Goal: Task Accomplishment & Management: Complete application form

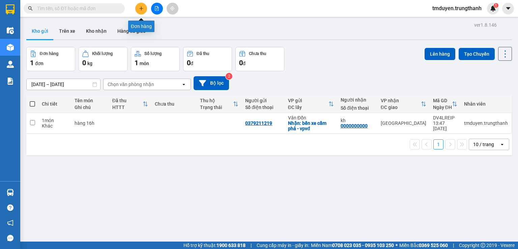
click at [142, 11] on button at bounding box center [141, 9] width 12 height 12
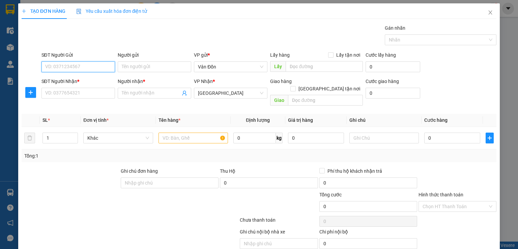
paste input "0915999828"
type input "0915999828"
click at [88, 89] on input "SĐT Người Nhận *" at bounding box center [79, 93] width 74 height 11
click at [150, 68] on input "Người gửi" at bounding box center [155, 66] width 74 height 11
drag, startPoint x: 110, startPoint y: 64, endPoint x: 100, endPoint y: 62, distance: 10.6
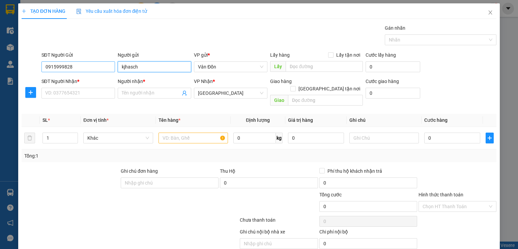
click at [100, 62] on div "SĐT Người Gửi 0915999828 Người gửi kjhasch kjhasch VP gửi * Vân Đồn Lấy hàng Lấ…" at bounding box center [269, 63] width 458 height 24
type input "k"
click at [107, 92] on input "SĐT Người Nhận *" at bounding box center [79, 93] width 74 height 11
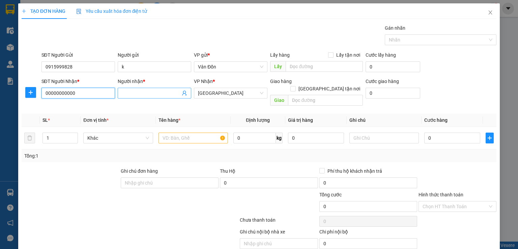
type input "00000000000"
click at [119, 93] on span at bounding box center [155, 93] width 74 height 11
type input "a"
click at [183, 133] on input "text" at bounding box center [194, 138] width 70 height 11
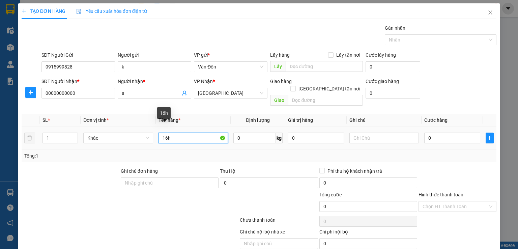
click at [161, 133] on input "16h" at bounding box center [194, 138] width 70 height 11
type input "hàng 16h"
click at [328, 56] on input "Lấy tận nơi" at bounding box center [330, 54] width 5 height 5
checkbox input "true"
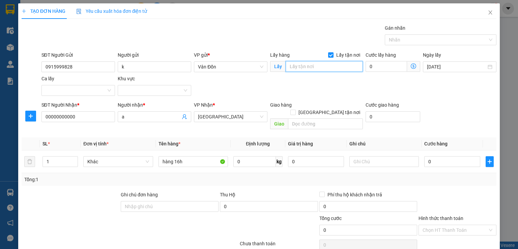
click at [325, 63] on input "text" at bounding box center [324, 66] width 77 height 11
type input "ngã ba lò vôi - vpvđ"
click at [305, 118] on input "text" at bounding box center [325, 123] width 75 height 11
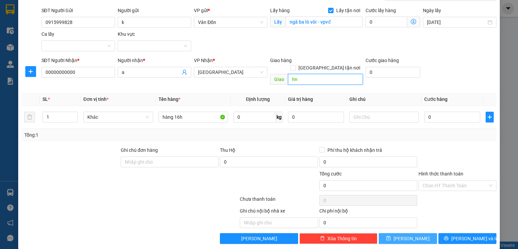
type input "hn"
click at [409, 235] on span "Lưu" at bounding box center [412, 238] width 36 height 7
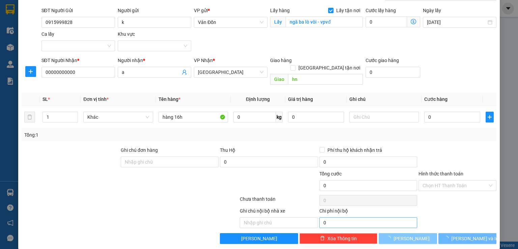
checkbox input "false"
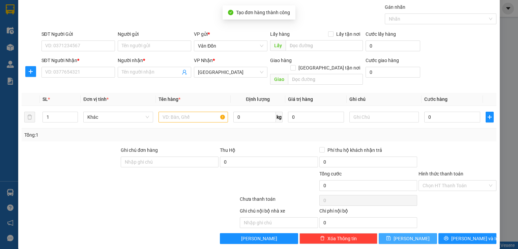
scroll to position [0, 0]
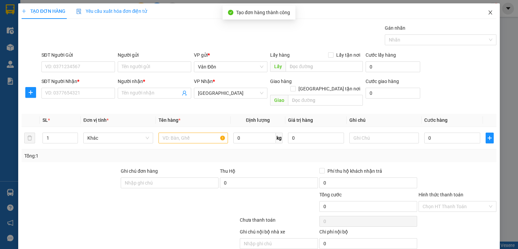
click at [488, 15] on icon "close" at bounding box center [490, 12] width 5 height 5
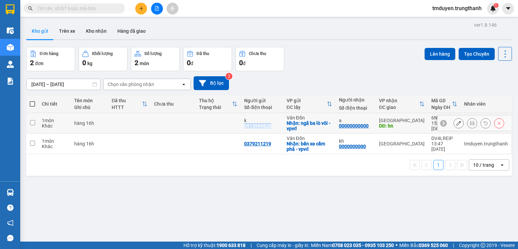
copy div "0915999828"
drag, startPoint x: 246, startPoint y: 132, endPoint x: 241, endPoint y: 133, distance: 4.8
click at [241, 133] on td "k 0915999828" at bounding box center [262, 123] width 43 height 21
checkbox input "true"
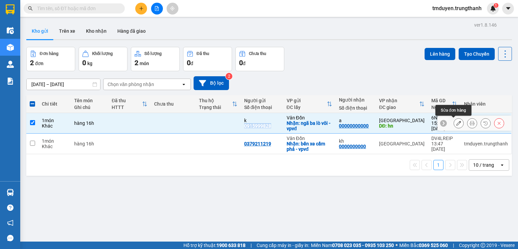
click at [457, 125] on icon at bounding box center [459, 123] width 5 height 5
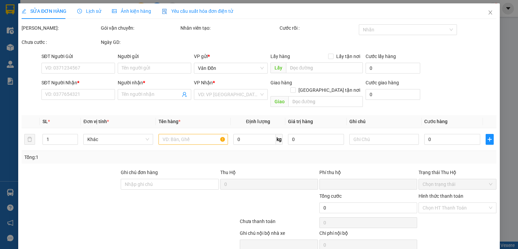
type input "0915999828"
type input "k"
checkbox input "true"
type input "ngã ba lò vôi - vpvđ"
type input "00000000000"
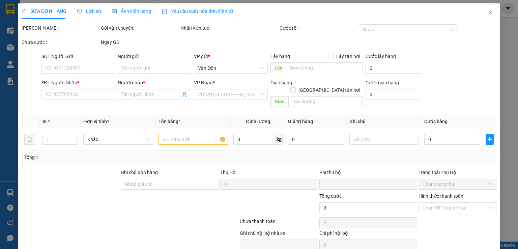
type input "a"
type input "hn"
type input "0"
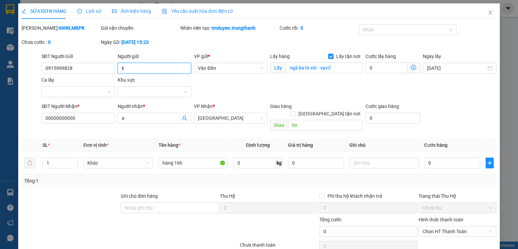
click at [144, 69] on input "k" at bounding box center [155, 68] width 74 height 11
drag, startPoint x: 144, startPoint y: 69, endPoint x: 138, endPoint y: 69, distance: 6.4
click at [138, 69] on input "k" at bounding box center [155, 68] width 74 height 11
type input "n"
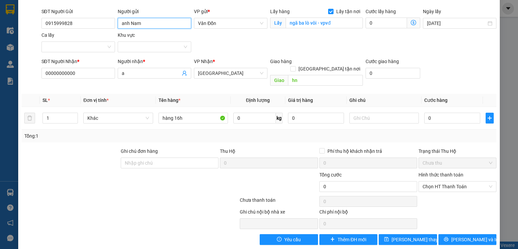
scroll to position [46, 0]
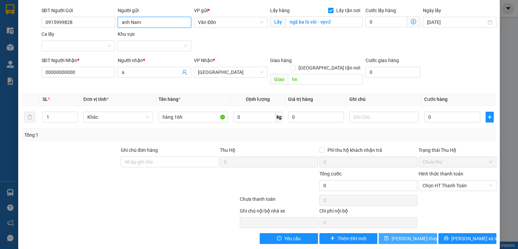
type input "anh Nam"
click at [399, 234] on button "Lưu thay đổi" at bounding box center [408, 238] width 58 height 11
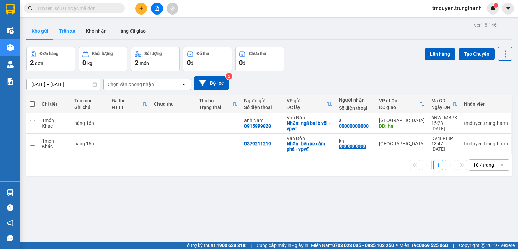
click at [70, 30] on button "Trên xe" at bounding box center [67, 31] width 27 height 16
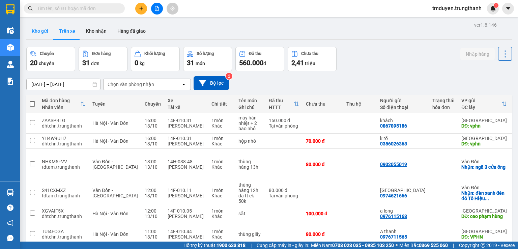
drag, startPoint x: 46, startPoint y: 44, endPoint x: 46, endPoint y: 35, distance: 9.5
click at [46, 44] on div "ver 1.8.146 Kho gửi Trên xe Kho nhận Hàng đã giao Chuyến 20 chuyến Đơn hàng 31 …" at bounding box center [269, 187] width 491 height 334
click at [46, 35] on button "Kho gửi" at bounding box center [39, 31] width 27 height 16
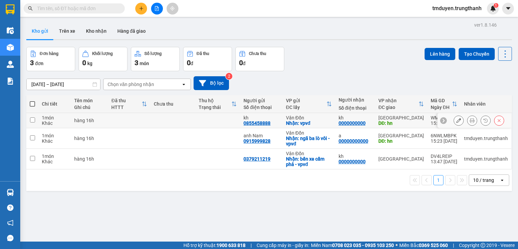
click at [457, 121] on icon at bounding box center [459, 120] width 5 height 5
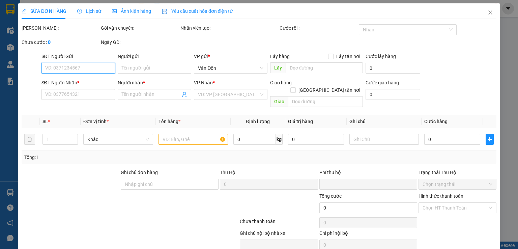
type input "0855458888"
type input "kh"
checkbox input "true"
type input "vpvđ"
type input "0000000000"
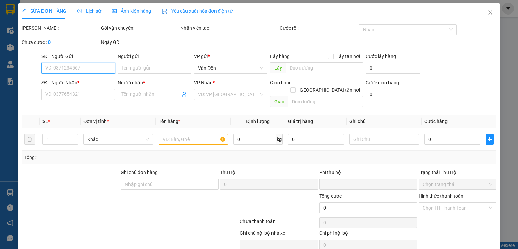
type input "kh"
type input "hn"
type input "0"
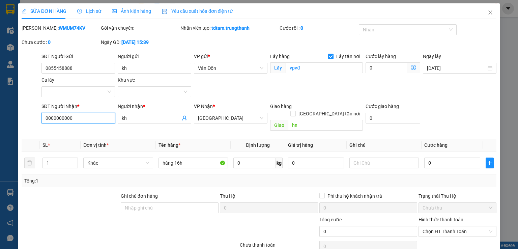
drag, startPoint x: 74, startPoint y: 118, endPoint x: 31, endPoint y: 119, distance: 42.5
click at [32, 119] on div "SĐT Người Nhận * 0000000000 0000000000 Người nhận * kh VP Nhận * Hà Nội Giao hà…" at bounding box center [259, 118] width 477 height 31
paste input "797102222"
type input "0797102222"
click at [141, 121] on input "kh" at bounding box center [151, 117] width 59 height 7
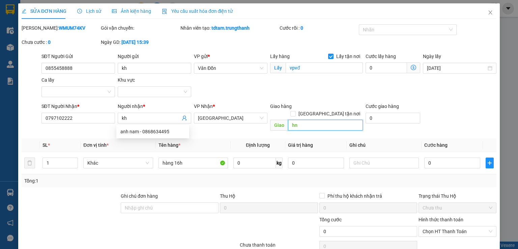
click at [305, 120] on input "hn" at bounding box center [325, 125] width 75 height 11
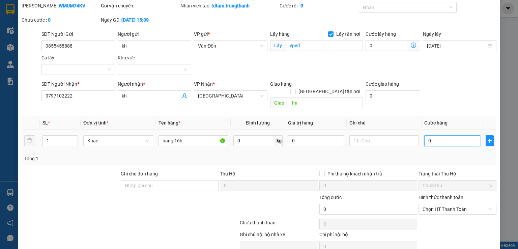
click at [433, 135] on input "0" at bounding box center [453, 140] width 56 height 11
type input "1"
type input "19"
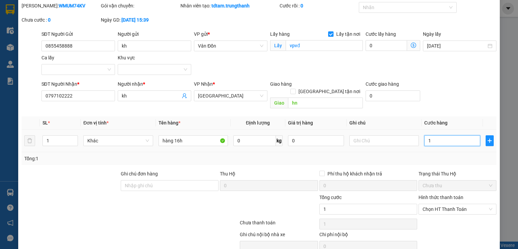
type input "19"
type input "190"
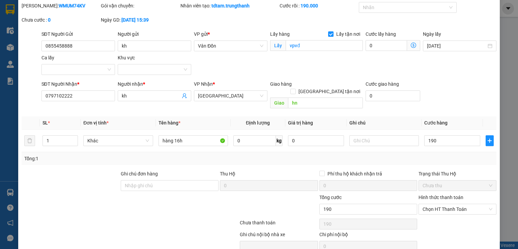
type input "190.000"
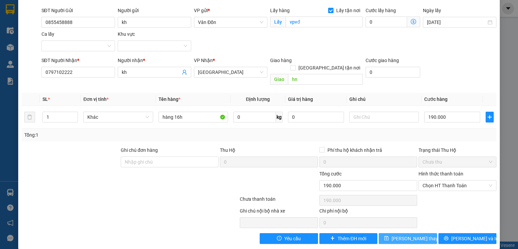
click at [408, 235] on span "Lưu thay đổi" at bounding box center [419, 238] width 54 height 7
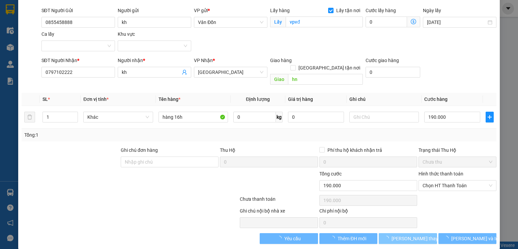
type input "a phong"
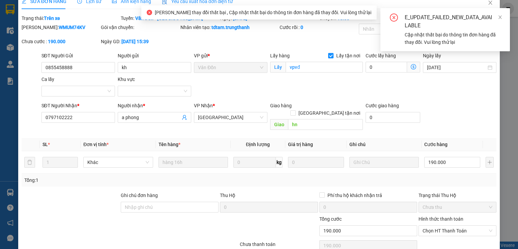
scroll to position [0, 0]
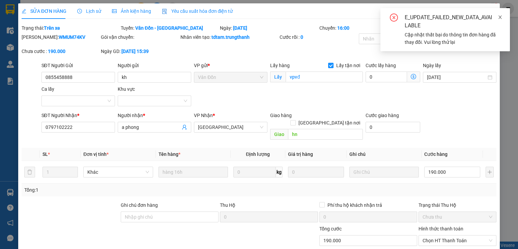
click at [500, 15] on span at bounding box center [500, 17] width 5 height 5
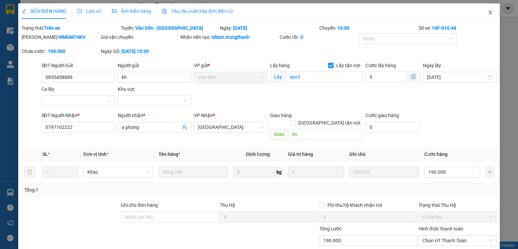
click at [489, 14] on icon "close" at bounding box center [491, 12] width 4 height 4
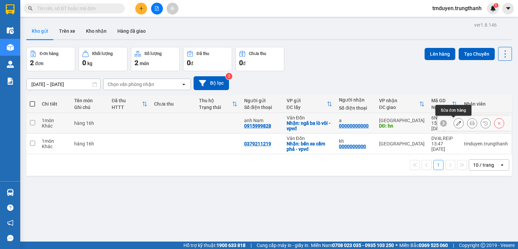
click at [457, 125] on icon at bounding box center [459, 123] width 5 height 5
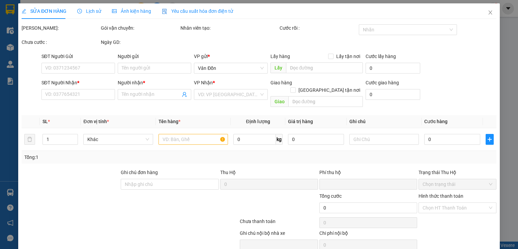
type input "0915999828"
type input "anh Nam"
checkbox input "true"
type input "ngã ba lò vôi - vpvđ"
type input "00000000000"
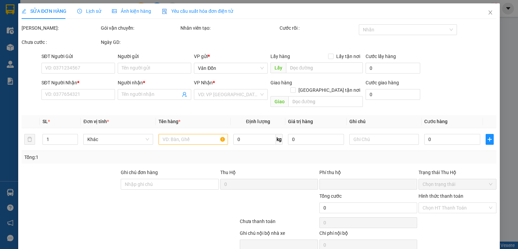
type input "a"
type input "hn"
type input "0"
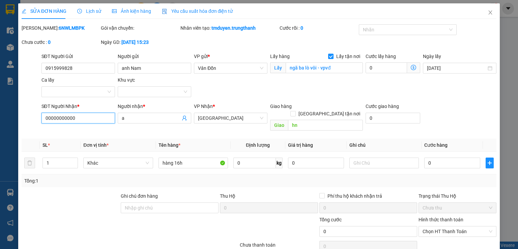
drag, startPoint x: 74, startPoint y: 119, endPoint x: 34, endPoint y: 117, distance: 40.2
click at [34, 117] on div "SĐT Người Nhận * 00000000000 00000000000 Người nhận * a VP Nhận * Hà Nội Giao h…" at bounding box center [259, 118] width 477 height 31
click at [297, 120] on input "hn" at bounding box center [325, 125] width 75 height 11
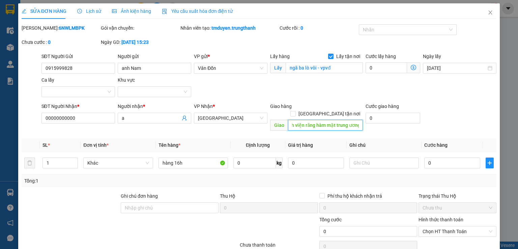
scroll to position [0, 12]
type input "bệnh viện răng hàm mặt trung ương"
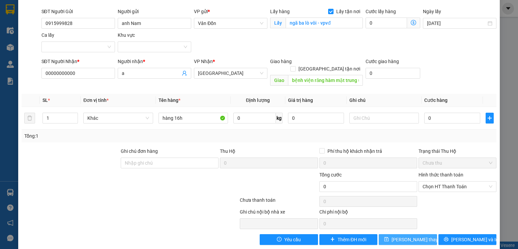
click at [421, 234] on button "Lưu thay đổi" at bounding box center [408, 239] width 58 height 11
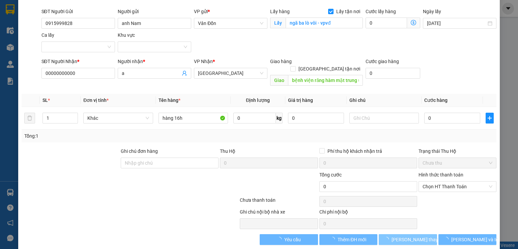
click at [417, 236] on span "Lưu thay đổi" at bounding box center [419, 239] width 54 height 7
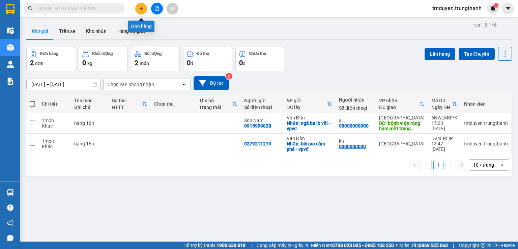
click at [143, 11] on button at bounding box center [141, 9] width 12 height 12
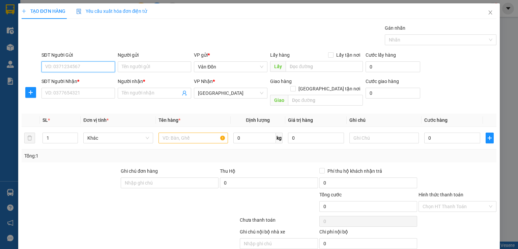
click at [86, 71] on input "SĐT Người Gửi" at bounding box center [79, 66] width 74 height 11
paste input "0966408324"
type input "0966408324"
click at [138, 66] on input "Người gửi" at bounding box center [155, 66] width 74 height 11
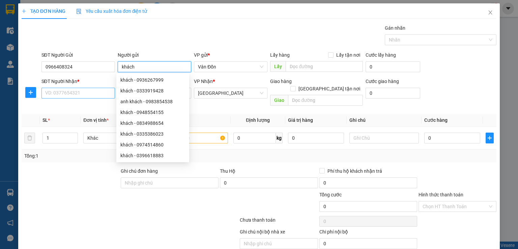
type input "khách"
click at [90, 91] on input "SĐT Người Nhận *" at bounding box center [79, 93] width 74 height 11
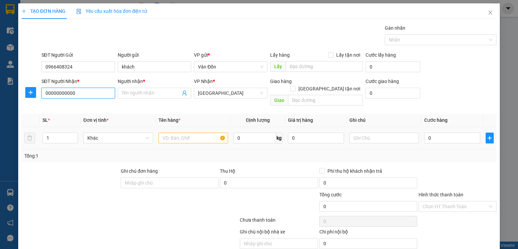
type input "00000000000"
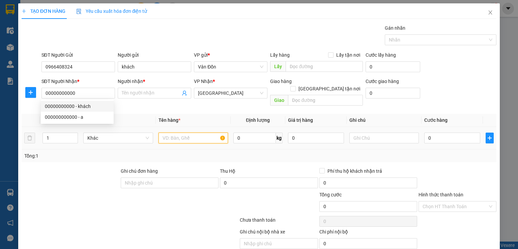
click at [173, 133] on input "text" at bounding box center [194, 138] width 70 height 11
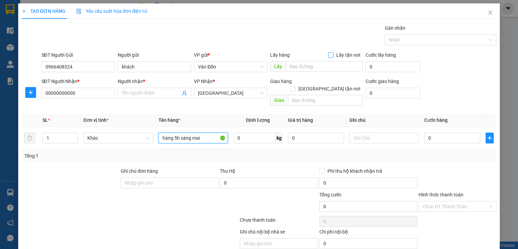
type input "hàng 5h sáng mai"
click at [328, 57] on span at bounding box center [330, 54] width 5 height 5
click at [328, 57] on input "Lấy tận nơi" at bounding box center [330, 54] width 5 height 5
checkbox input "true"
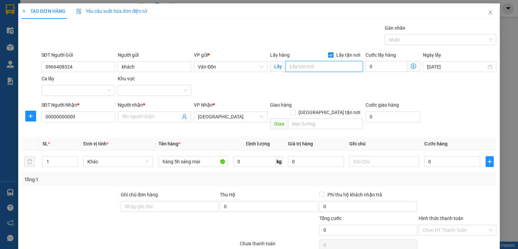
click at [324, 61] on input "text" at bounding box center [324, 66] width 77 height 11
click at [320, 69] on input "ngã ba lò vôi 0 vpvđ" at bounding box center [324, 66] width 77 height 11
type input "ngã ba lò vôi - vpvđ"
click at [130, 115] on input "Người nhận *" at bounding box center [151, 116] width 59 height 7
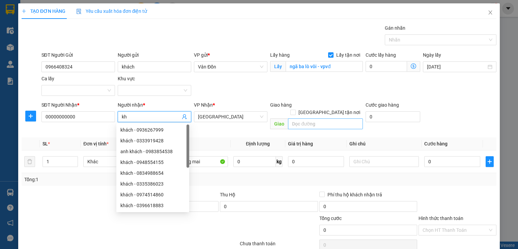
type input "kh"
click at [315, 118] on input "text" at bounding box center [325, 123] width 75 height 11
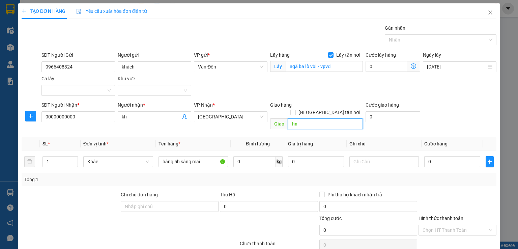
scroll to position [45, 0]
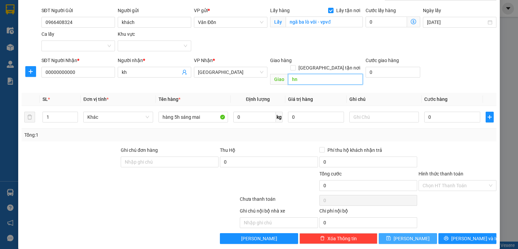
type input "hn"
click at [417, 233] on button "Lưu" at bounding box center [408, 238] width 58 height 11
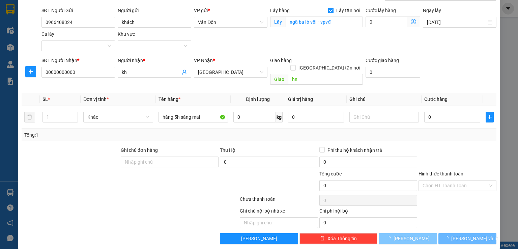
checkbox input "false"
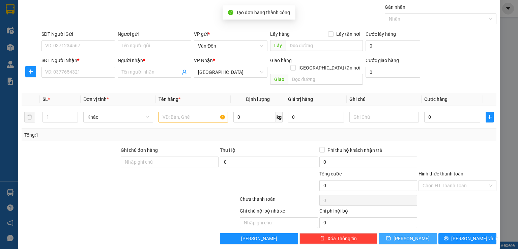
scroll to position [0, 0]
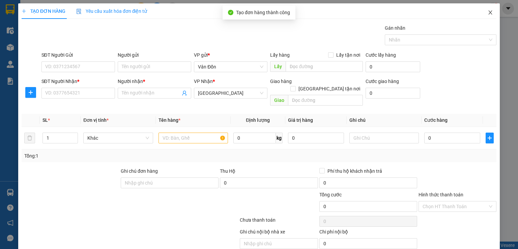
click at [481, 17] on span "Close" at bounding box center [490, 12] width 19 height 19
